Goal: Information Seeking & Learning: Learn about a topic

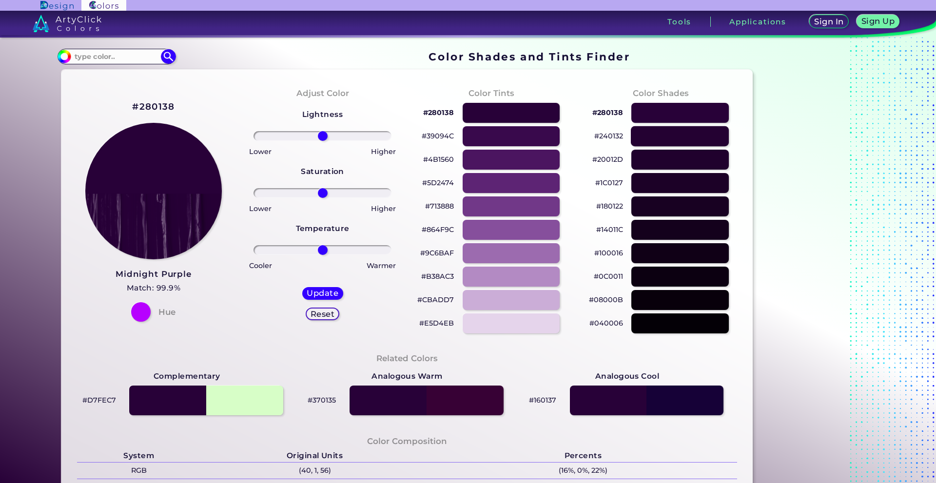
click at [666, 138] on div at bounding box center [680, 136] width 98 height 20
click at [668, 164] on div at bounding box center [680, 160] width 98 height 20
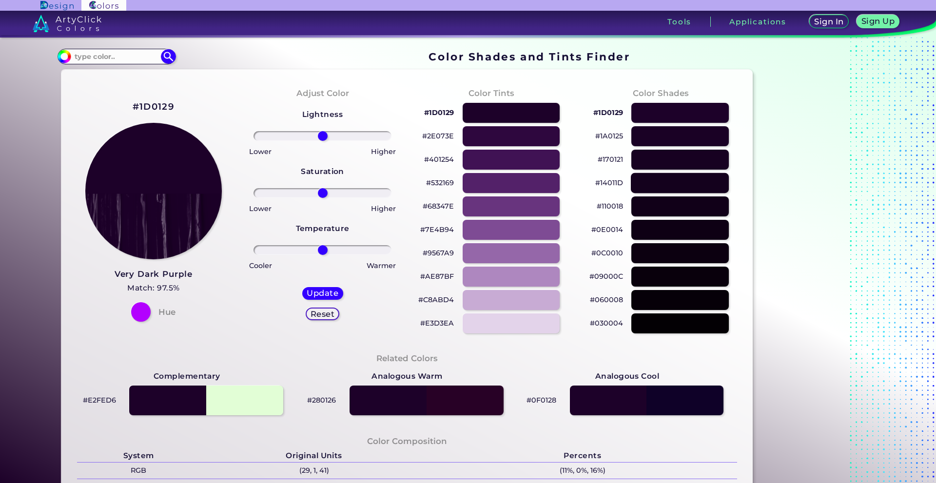
click at [667, 184] on div at bounding box center [680, 183] width 98 height 20
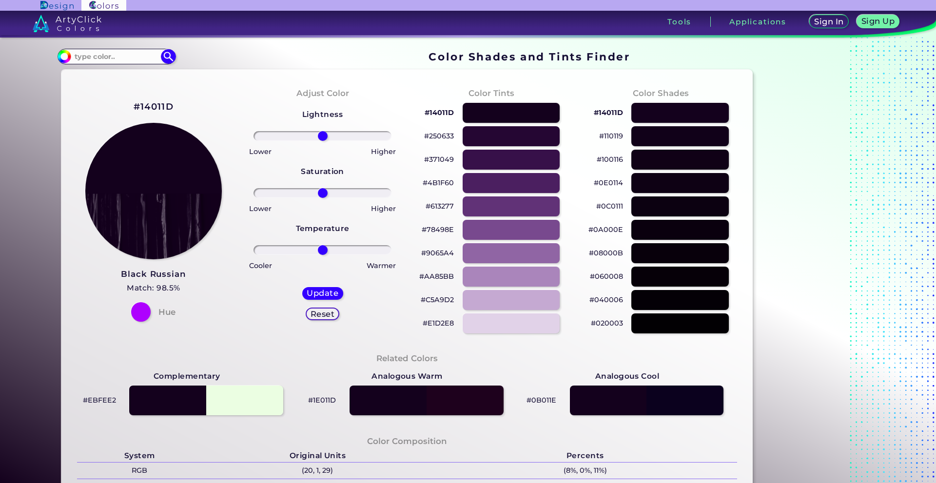
drag, startPoint x: 667, startPoint y: 208, endPoint x: 672, endPoint y: 240, distance: 32.6
click at [667, 210] on div at bounding box center [680, 207] width 97 height 20
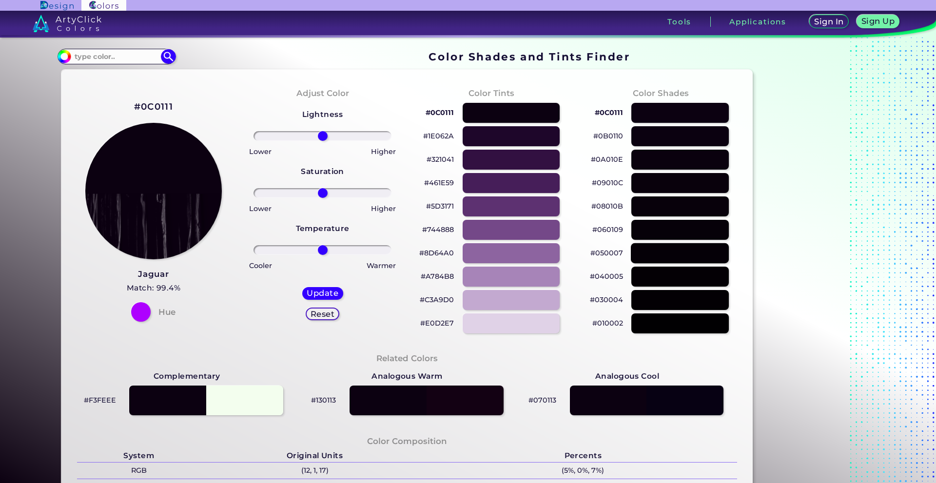
drag, startPoint x: 674, startPoint y: 244, endPoint x: 677, endPoint y: 258, distance: 14.5
click at [675, 249] on div at bounding box center [680, 253] width 98 height 20
click at [681, 276] on div at bounding box center [680, 277] width 98 height 20
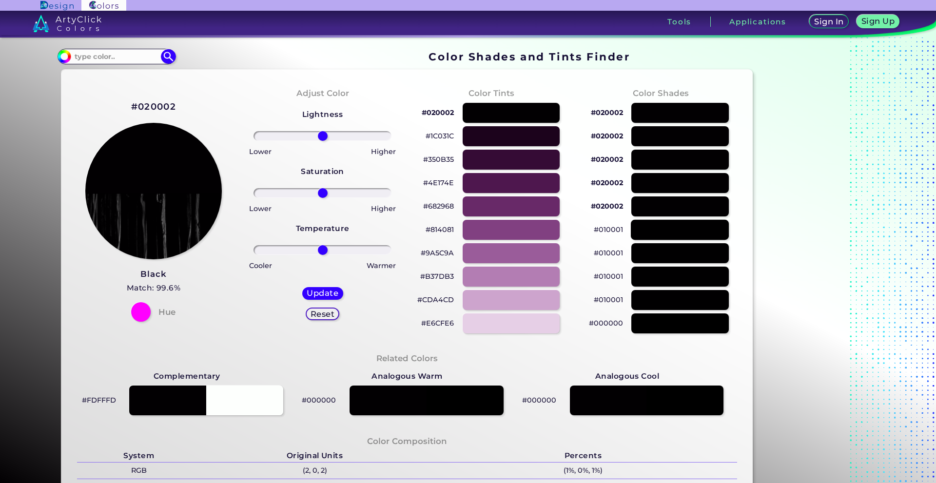
click at [690, 225] on div at bounding box center [680, 230] width 98 height 20
drag, startPoint x: 687, startPoint y: 201, endPoint x: 689, endPoint y: 187, distance: 13.7
click at [689, 195] on div "#000000" at bounding box center [661, 206] width 154 height 23
drag, startPoint x: 688, startPoint y: 184, endPoint x: 683, endPoint y: 159, distance: 25.3
click at [687, 176] on div at bounding box center [680, 183] width 97 height 20
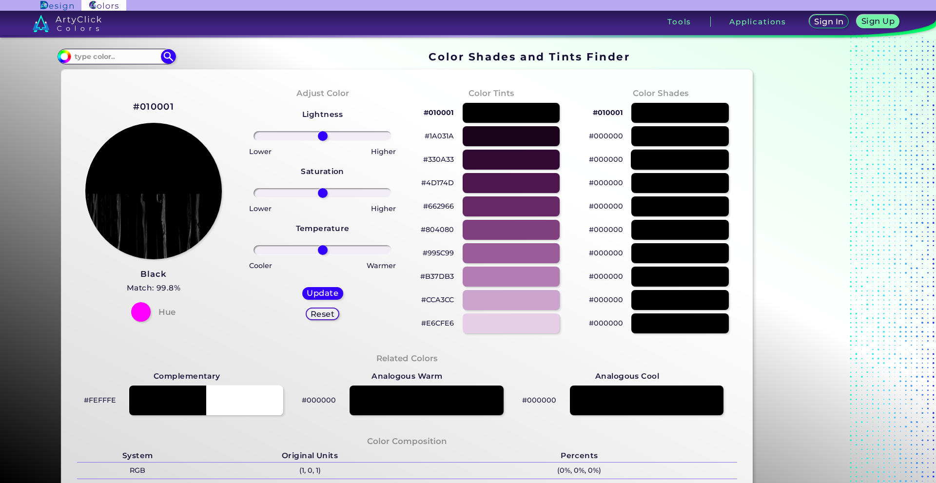
type input "#000000"
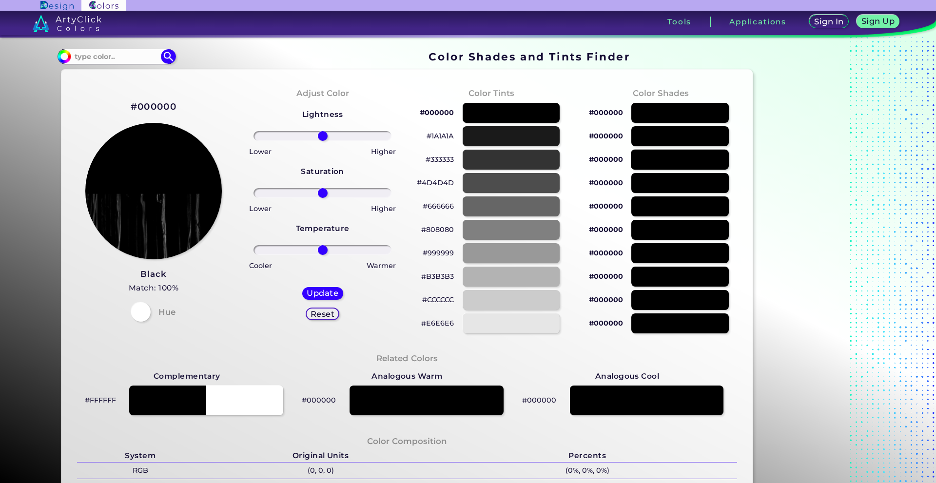
drag, startPoint x: 683, startPoint y: 158, endPoint x: 680, endPoint y: 150, distance: 8.3
click at [682, 155] on div at bounding box center [680, 160] width 98 height 20
click at [670, 126] on div at bounding box center [680, 136] width 98 height 20
click at [668, 115] on div at bounding box center [680, 113] width 98 height 20
click at [665, 118] on div at bounding box center [680, 113] width 98 height 20
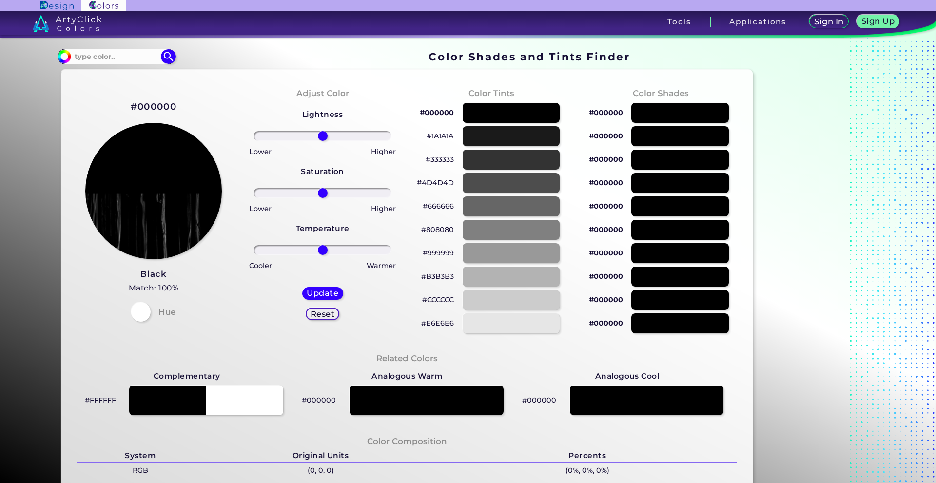
click at [320, 311] on h5 "Reset" at bounding box center [323, 314] width 24 height 8
drag, startPoint x: 158, startPoint y: 296, endPoint x: 49, endPoint y: 114, distance: 211.7
